Goal: Information Seeking & Learning: Learn about a topic

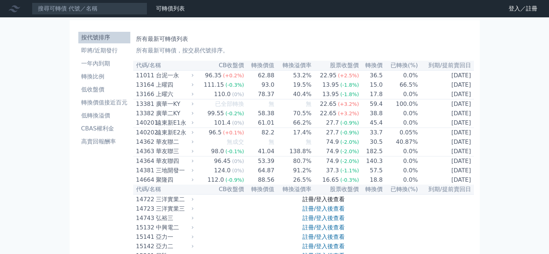
click at [319, 202] on link "註冊/登入後查看" at bounding box center [323, 199] width 42 height 7
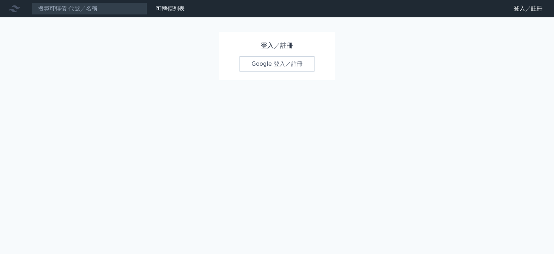
click at [277, 63] on link "Google 登入／註冊" at bounding box center [277, 63] width 75 height 15
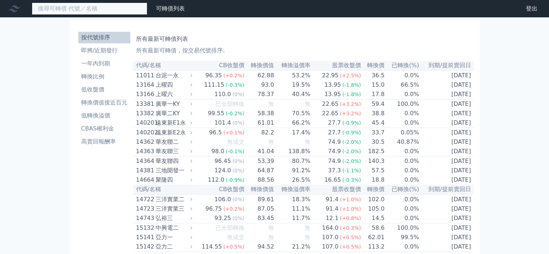
click at [101, 10] on input at bounding box center [89, 9] width 115 height 12
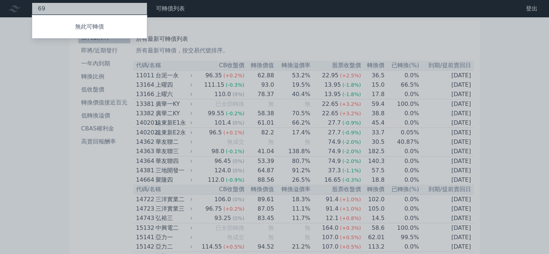
type input "6"
